Goal: Transaction & Acquisition: Purchase product/service

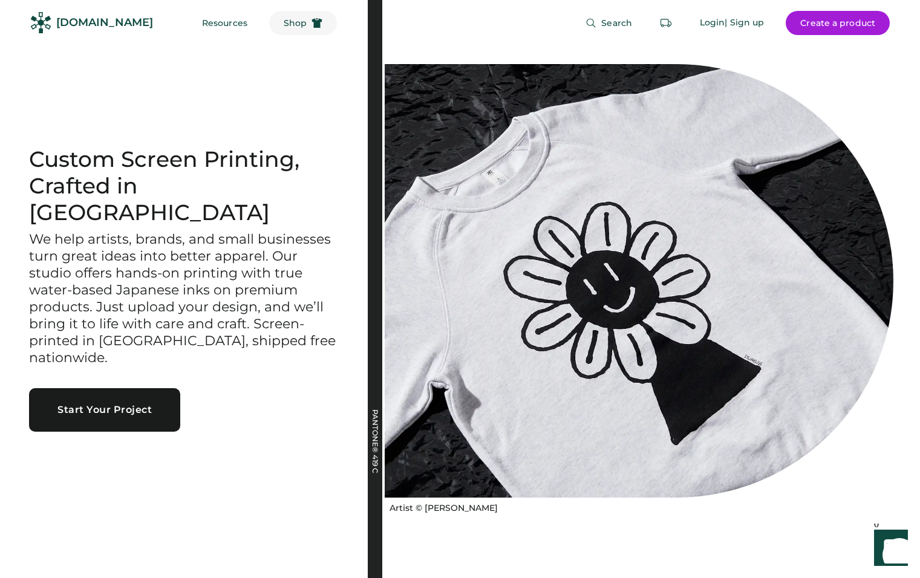
click at [284, 19] on span "Shop" at bounding box center [295, 23] width 23 height 8
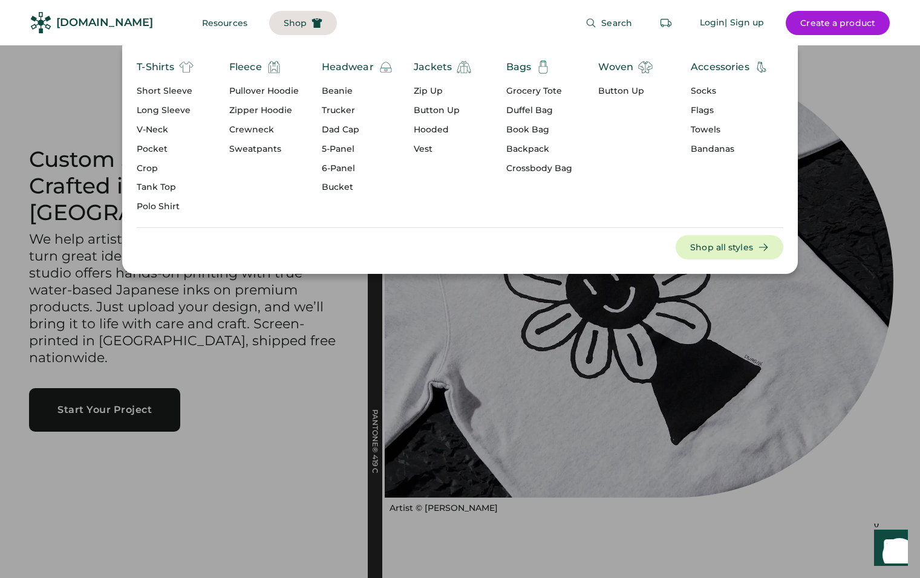
click at [246, 150] on div "Sweatpants" at bounding box center [264, 149] width 70 height 12
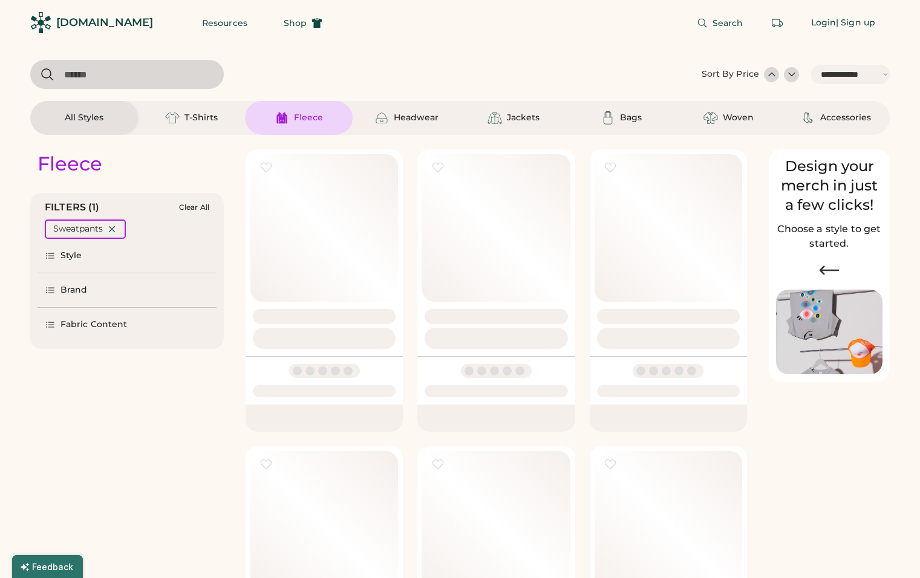
select select "*****"
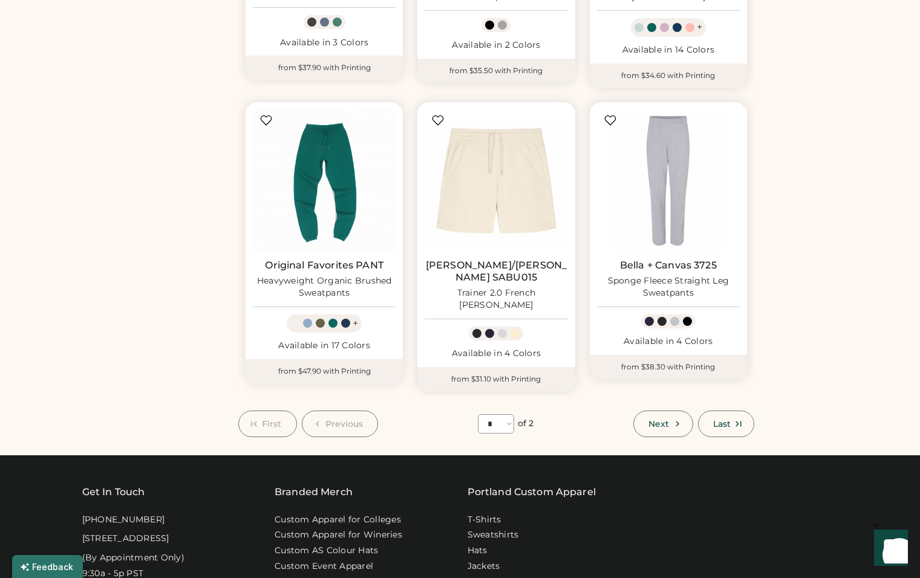
scroll to position [960, 0]
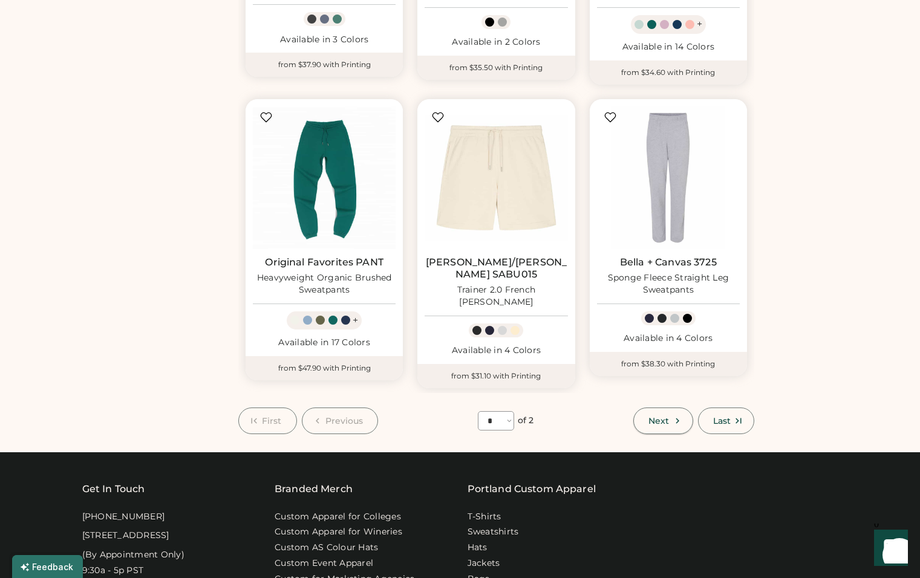
click at [650, 417] on span "Next" at bounding box center [658, 421] width 21 height 8
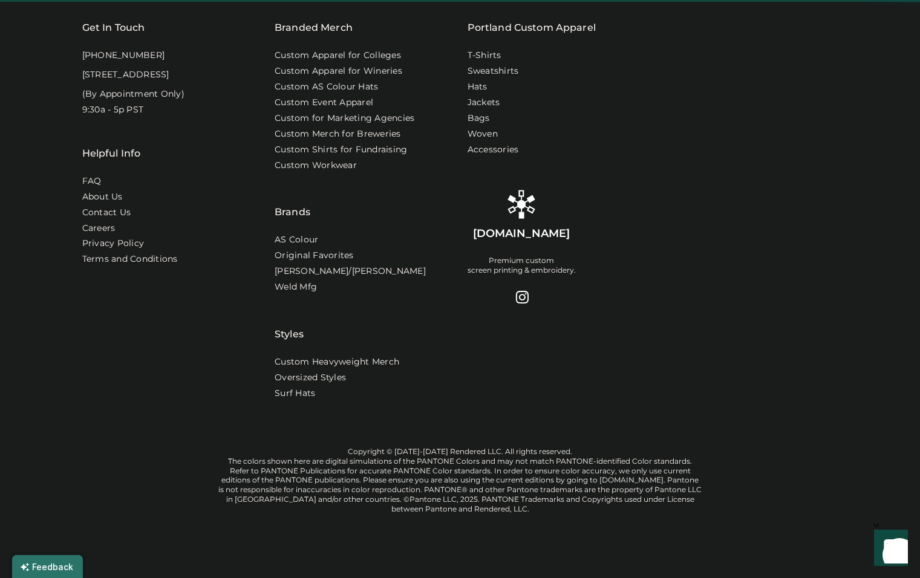
select select "*"
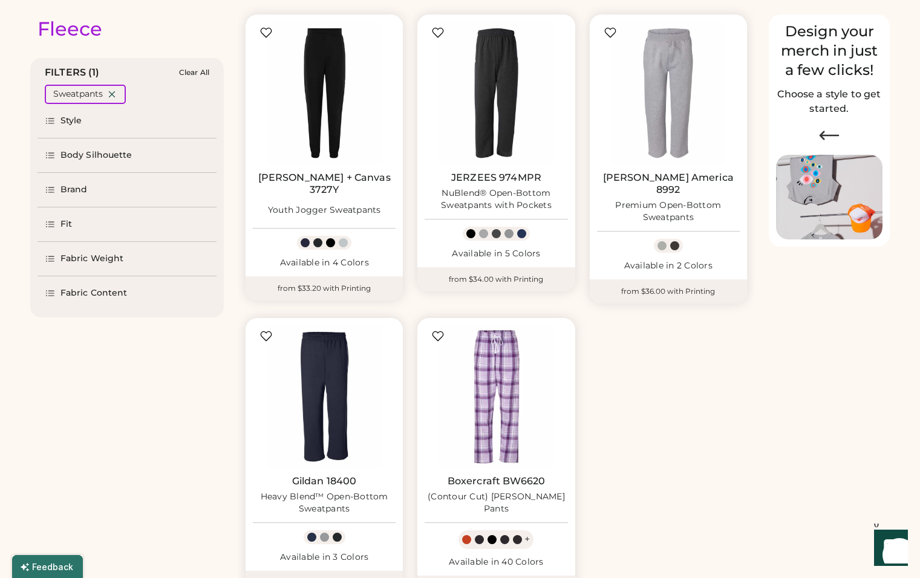
scroll to position [135, 0]
